Goal: Task Accomplishment & Management: Manage account settings

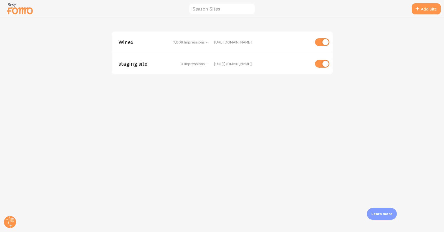
click at [122, 42] on span "Winex" at bounding box center [140, 42] width 45 height 5
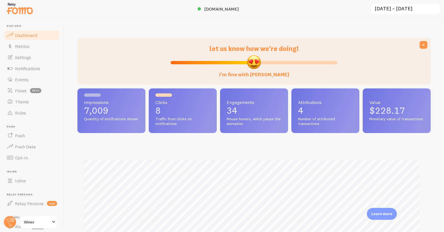
scroll to position [146, 348]
click at [29, 79] on link "Events" at bounding box center [31, 79] width 57 height 11
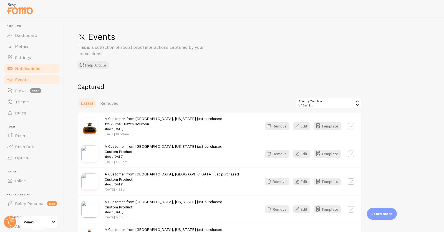
click at [37, 70] on span "Notifications" at bounding box center [27, 69] width 25 height 6
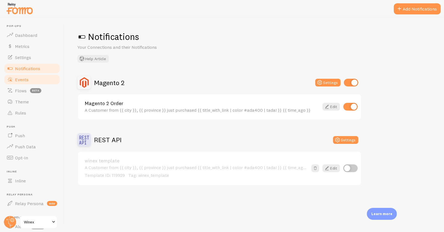
click at [25, 78] on span "Events" at bounding box center [22, 80] width 14 height 6
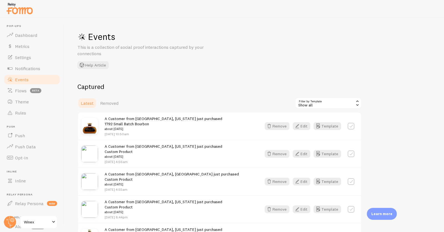
click at [308, 104] on div "Show all" at bounding box center [328, 103] width 67 height 11
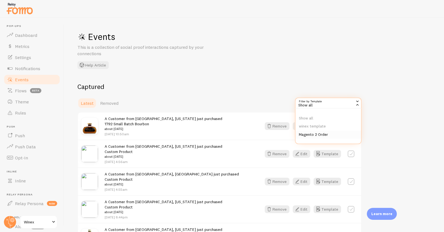
click at [325, 134] on li "Magento 2 Order" at bounding box center [327, 135] width 65 height 8
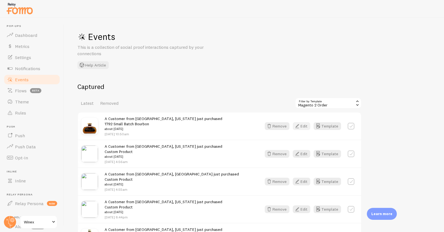
click at [308, 123] on button "Edit" at bounding box center [301, 126] width 17 height 8
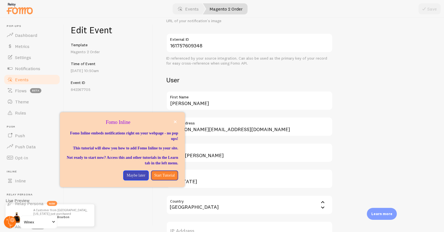
click at [6, 220] on circle at bounding box center [10, 222] width 12 height 12
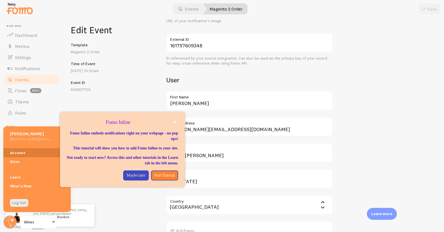
click at [18, 153] on link "Account" at bounding box center [36, 152] width 67 height 9
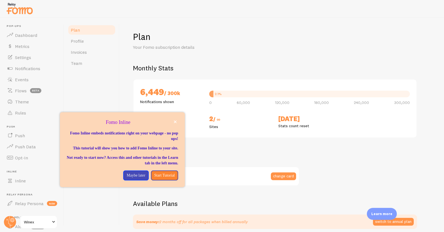
checkbox input "true"
click at [72, 63] on span "Team" at bounding box center [76, 63] width 11 height 6
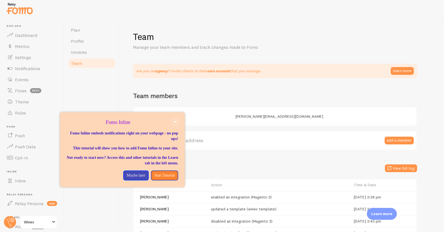
click at [176, 122] on icon "close," at bounding box center [175, 121] width 3 height 3
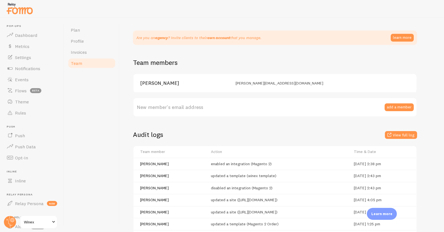
scroll to position [34, 0]
click at [402, 133] on button "View full log" at bounding box center [401, 135] width 32 height 8
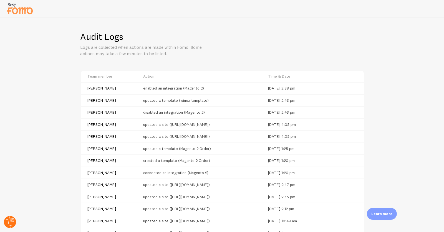
click at [11, 218] on circle at bounding box center [10, 222] width 12 height 12
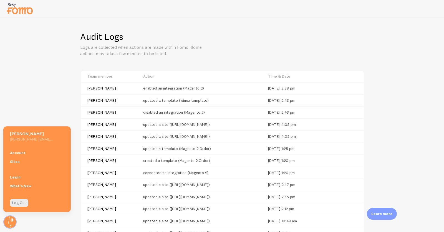
drag, startPoint x: 252, startPoint y: 113, endPoint x: 246, endPoint y: 111, distance: 6.0
click at [252, 113] on td "disabled an integration (Magento 2)" at bounding box center [202, 112] width 125 height 12
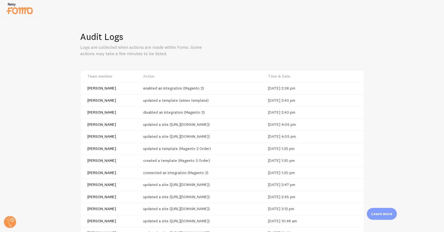
click at [19, 6] on img at bounding box center [20, 8] width 28 height 14
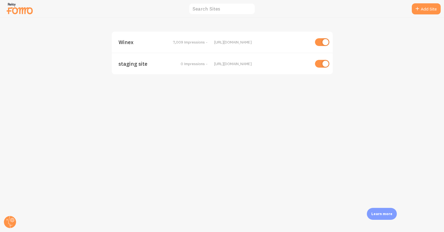
click at [125, 41] on span "Winex" at bounding box center [140, 42] width 45 height 5
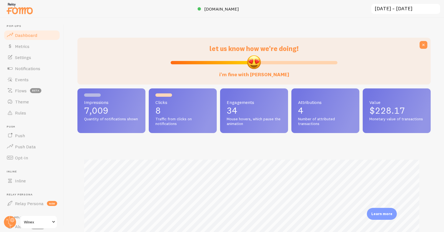
scroll to position [146, 348]
click at [218, 9] on span "[DOMAIN_NAME]" at bounding box center [221, 9] width 35 height 6
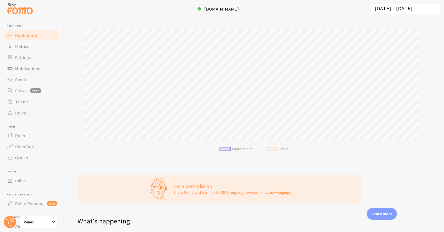
scroll to position [120, 0]
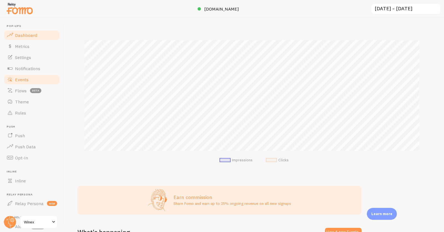
click at [22, 79] on span "Events" at bounding box center [22, 80] width 14 height 6
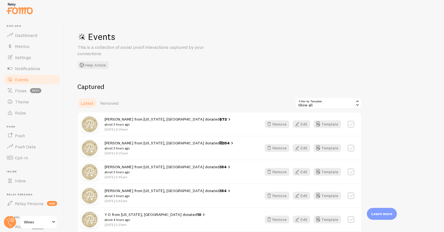
click at [313, 103] on div "Show all" at bounding box center [328, 103] width 67 height 11
